Goal: Task Accomplishment & Management: Use online tool/utility

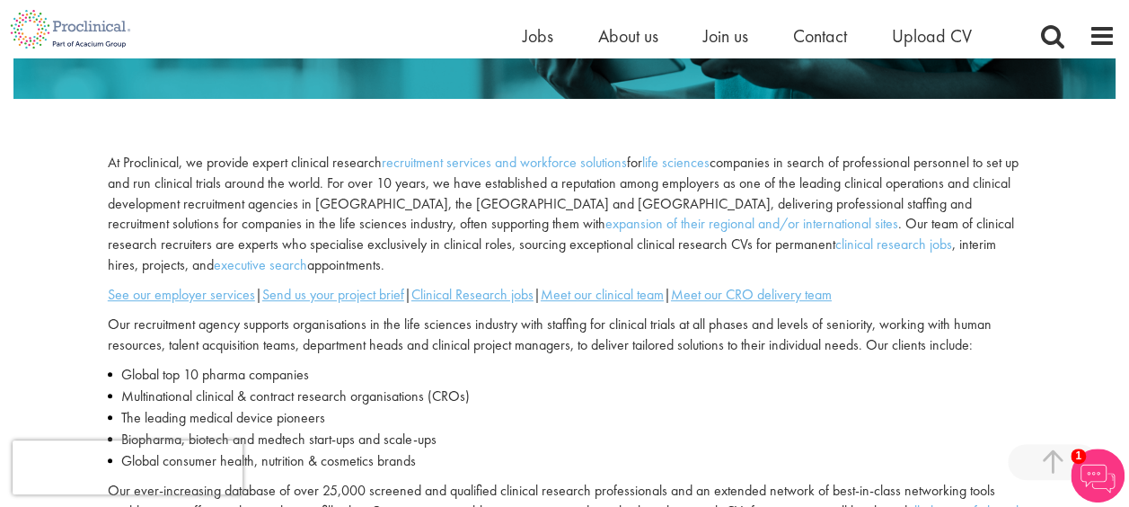
scroll to position [511, 0]
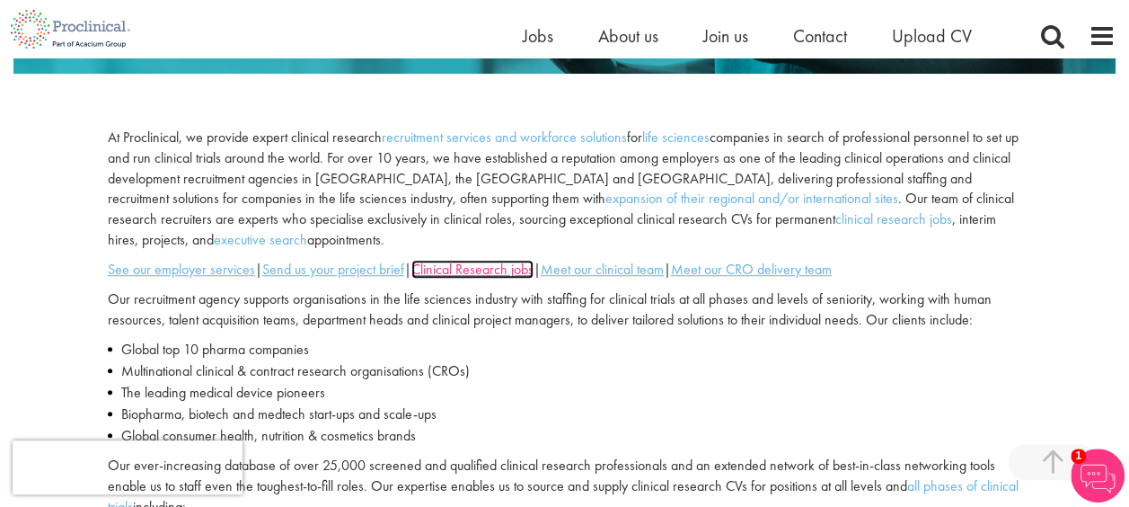
click at [492, 269] on u "Clinical Research jobs" at bounding box center [473, 269] width 122 height 19
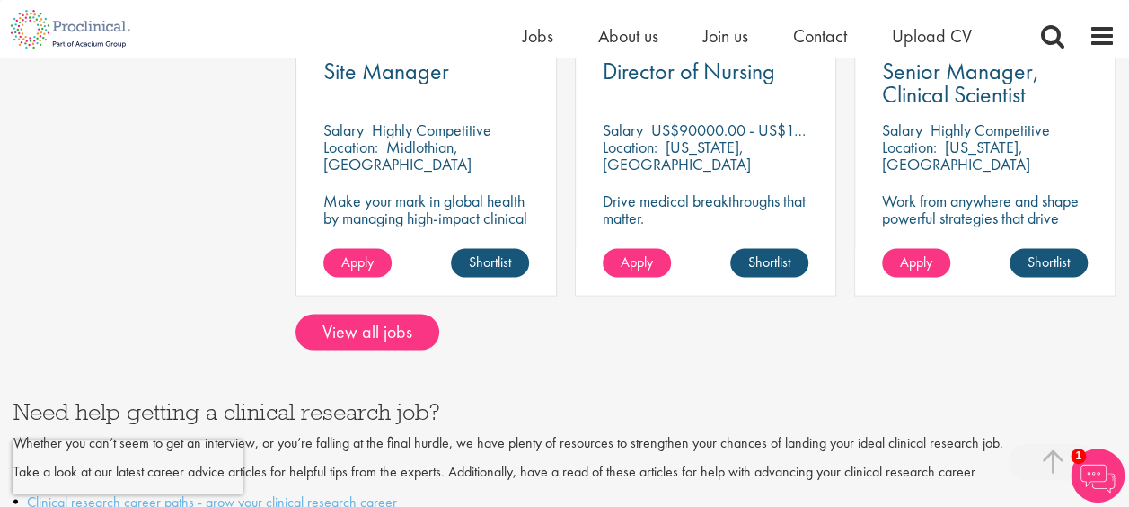
scroll to position [1569, 0]
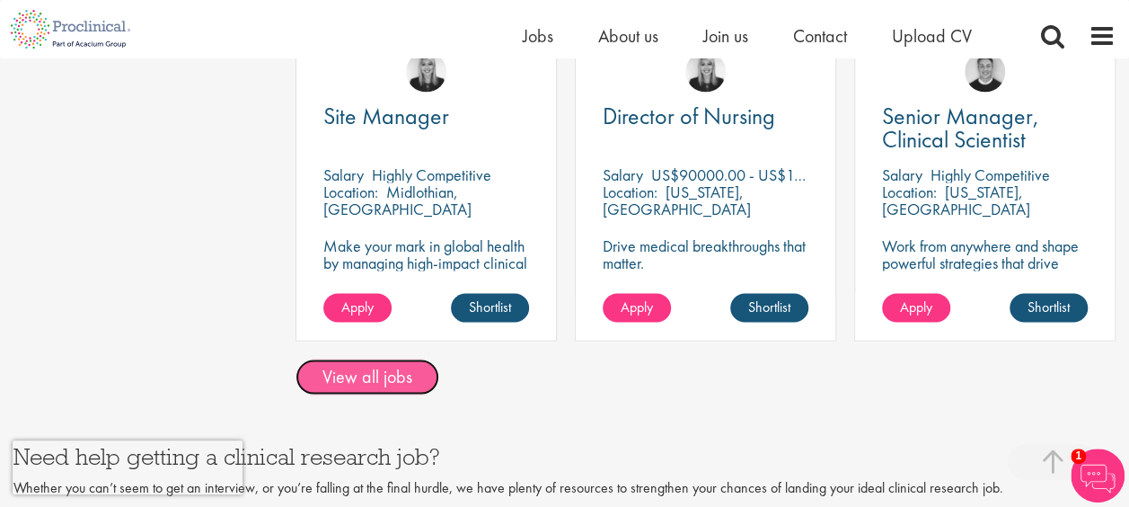
click at [399, 358] on link "View all jobs" at bounding box center [368, 376] width 144 height 36
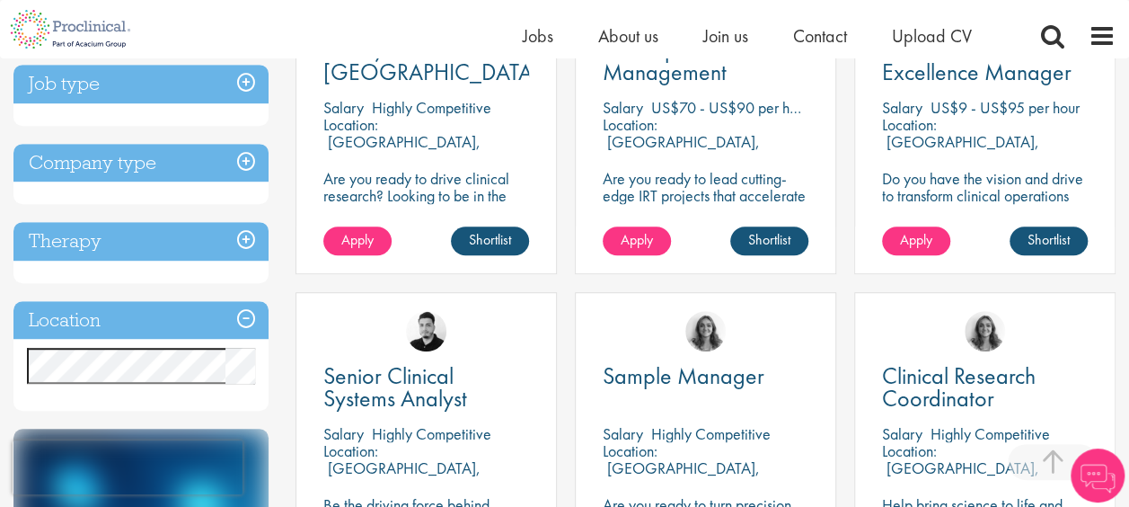
scroll to position [513, 0]
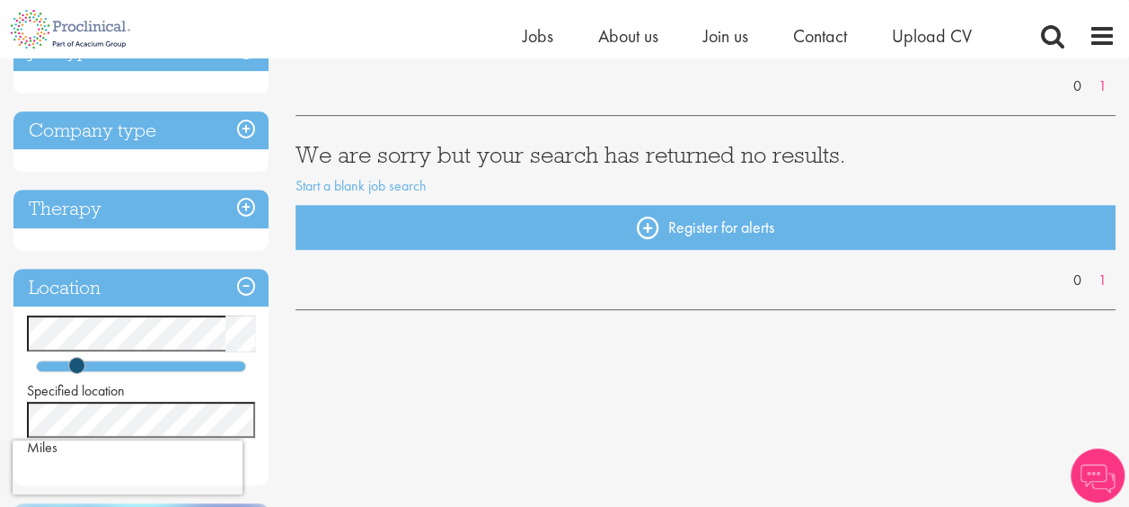
scroll to position [252, 0]
